Goal: Task Accomplishment & Management: Use online tool/utility

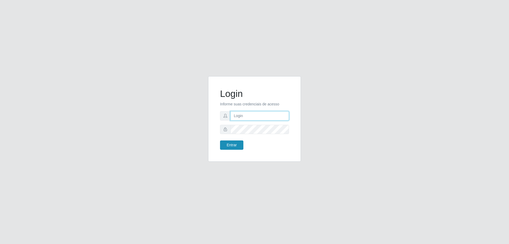
type input "[EMAIL_ADDRESS][DOMAIN_NAME]"
click at [227, 145] on button "Entrar" at bounding box center [231, 144] width 23 height 9
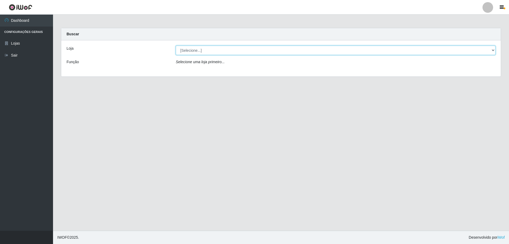
click at [243, 51] on select "[Selecione...] SuperShow Bis - [GEOGRAPHIC_DATA]" at bounding box center [336, 50] width 320 height 9
select select "59"
click at [176, 46] on select "[Selecione...] SuperShow Bis - [GEOGRAPHIC_DATA]" at bounding box center [336, 50] width 320 height 9
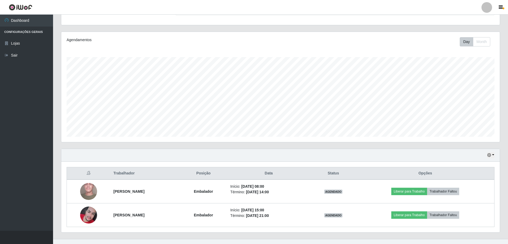
scroll to position [61, 0]
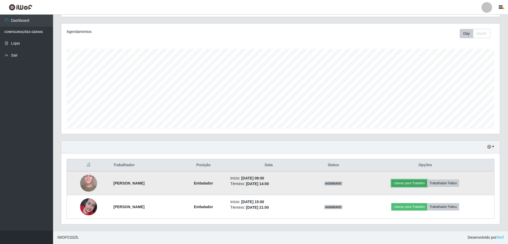
click at [415, 184] on button "Liberar para Trabalho" at bounding box center [409, 182] width 36 height 7
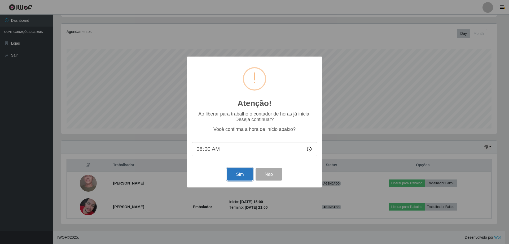
click at [244, 174] on button "Sim" at bounding box center [240, 174] width 26 height 12
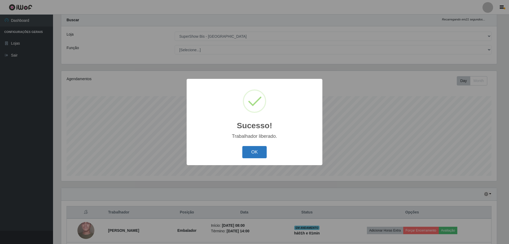
click at [261, 154] on button "OK" at bounding box center [255, 152] width 25 height 12
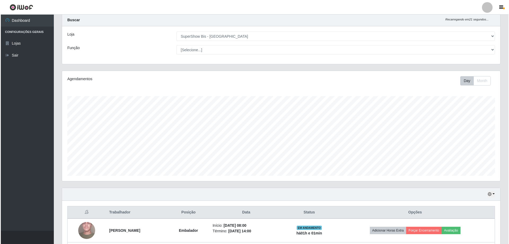
scroll to position [61, 0]
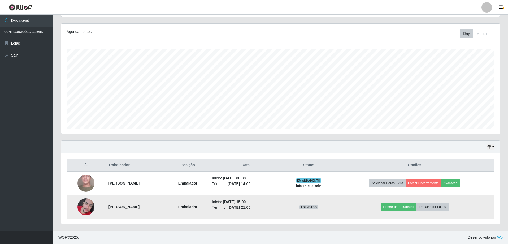
click at [83, 203] on img at bounding box center [85, 206] width 17 height 17
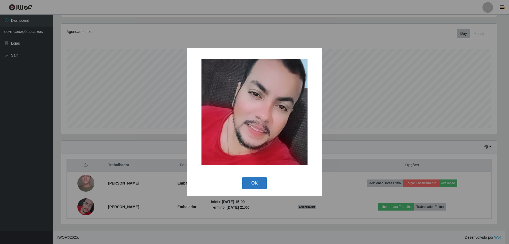
click at [252, 181] on button "OK" at bounding box center [255, 183] width 25 height 12
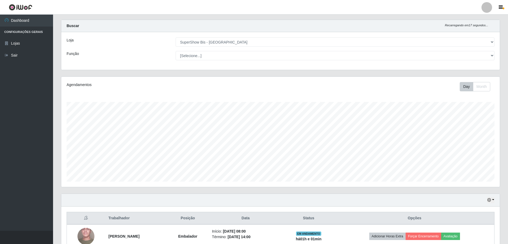
scroll to position [61, 0]
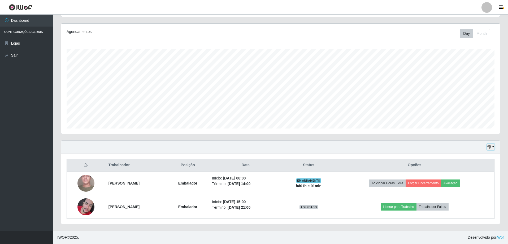
click at [490, 146] on icon "button" at bounding box center [489, 147] width 4 height 4
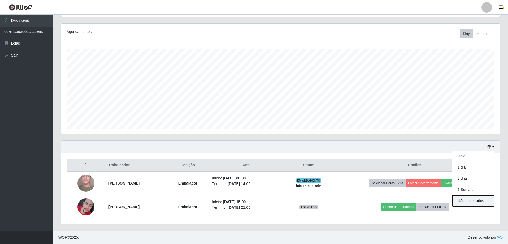
click at [470, 202] on button "Não encerrados" at bounding box center [473, 200] width 42 height 11
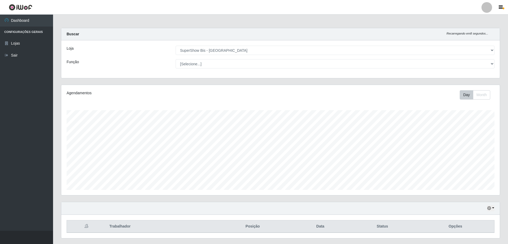
scroll to position [14, 0]
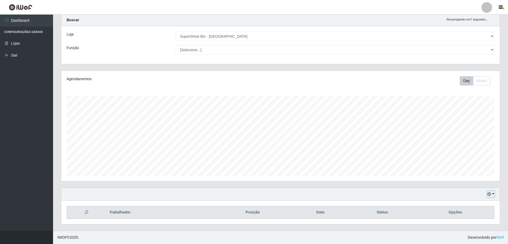
click at [492, 192] on button "button" at bounding box center [490, 194] width 7 height 6
click at [460, 144] on button "Hoje" at bounding box center [473, 140] width 42 height 11
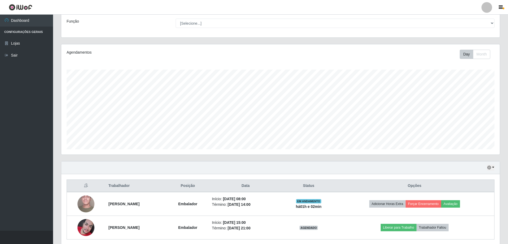
scroll to position [61, 0]
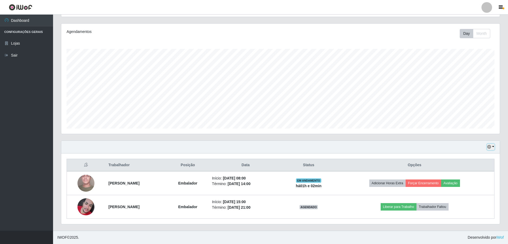
click at [489, 148] on icon "button" at bounding box center [489, 147] width 4 height 4
click at [468, 167] on button "1 dia" at bounding box center [473, 167] width 42 height 11
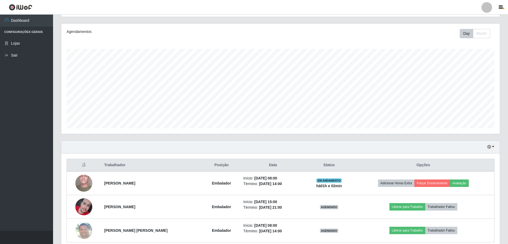
scroll to position [85, 0]
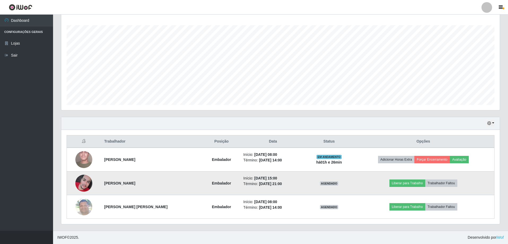
click at [76, 182] on img at bounding box center [83, 183] width 17 height 17
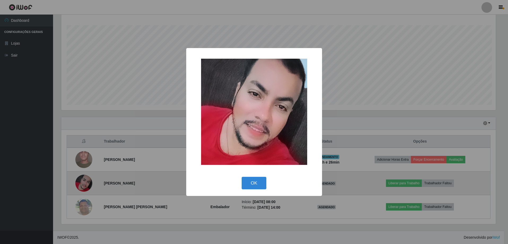
scroll to position [110, 436]
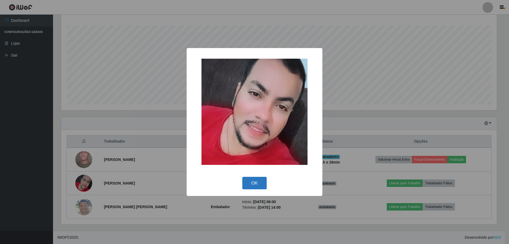
click at [248, 182] on button "OK" at bounding box center [255, 183] width 25 height 12
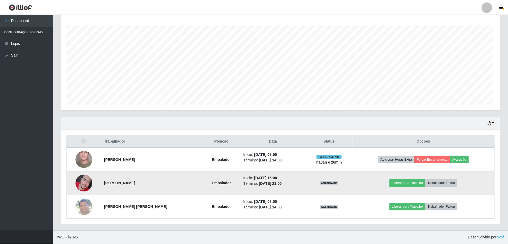
scroll to position [110, 439]
click at [409, 184] on button "Liberar para Trabalho" at bounding box center [408, 182] width 36 height 7
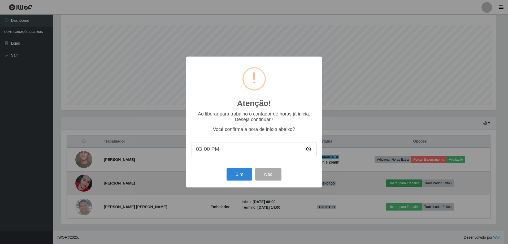
scroll to position [110, 436]
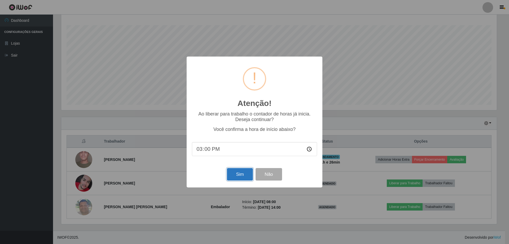
click at [233, 178] on button "Sim" at bounding box center [240, 174] width 26 height 12
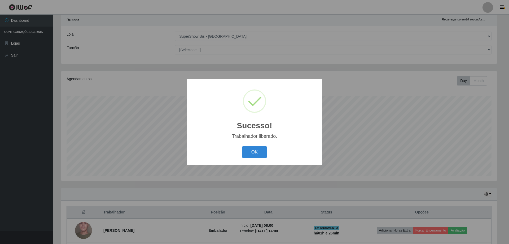
click at [252, 153] on button "OK" at bounding box center [255, 152] width 25 height 12
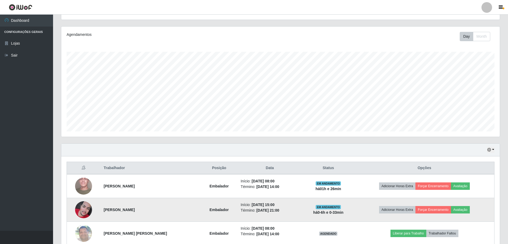
scroll to position [85, 0]
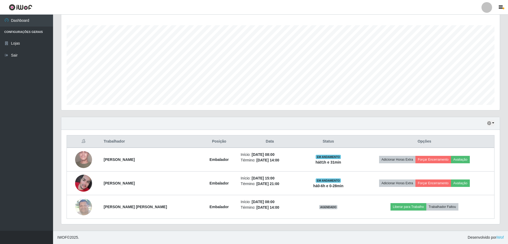
drag, startPoint x: 2, startPoint y: 220, endPoint x: 162, endPoint y: 115, distance: 191.0
click at [162, 115] on div "Agendamentos Day Month 03/08 Agendamentos 12" at bounding box center [280, 58] width 447 height 117
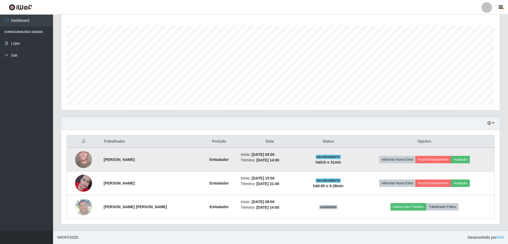
scroll to position [0, 0]
